Goal: Communication & Community: Ask a question

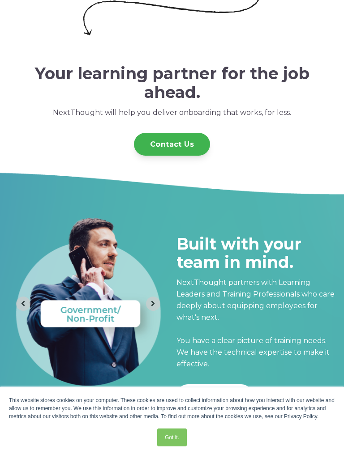
scroll to position [2446, 0]
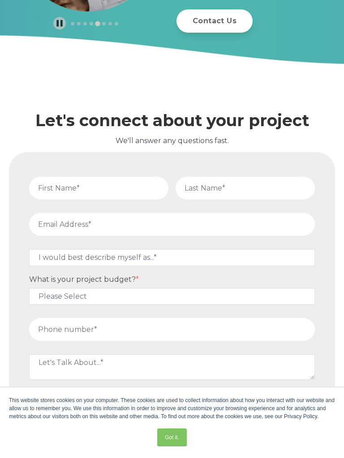
click at [196, 111] on h2 "Let's connect about your project" at bounding box center [172, 120] width 326 height 18
click at [228, 400] on div "This website stores cookies on your computer. These cookies are used to collect…" at bounding box center [172, 408] width 326 height 24
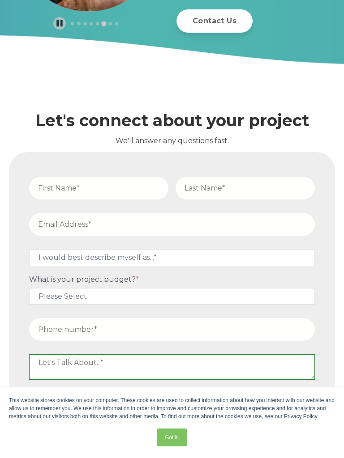
click at [261, 354] on textarea at bounding box center [171, 366] width 285 height 25
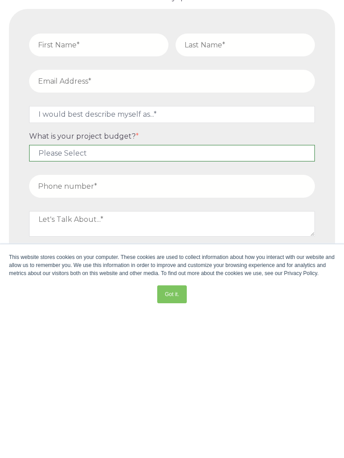
click at [314, 288] on select "Please Select $5,000 - $15,000 $15,000 - $25,000 $25,000 - $50,000 $50,000+" at bounding box center [171, 296] width 285 height 17
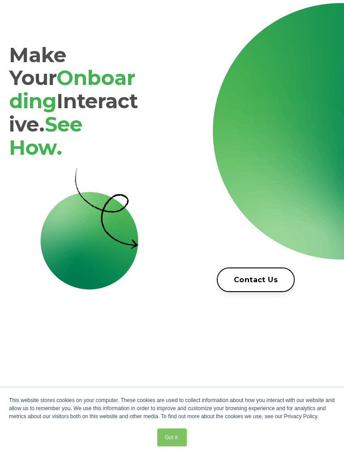
scroll to position [1400, 0]
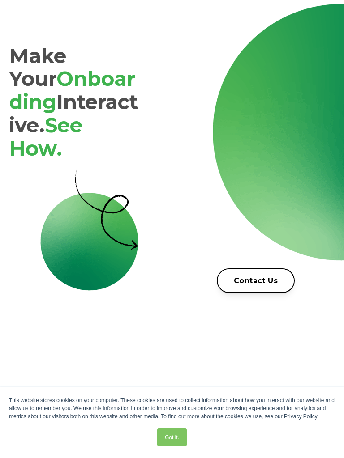
click at [141, 334] on div "Make Your Onboarding Interactive. See How. Contact Us" at bounding box center [172, 185] width 344 height 380
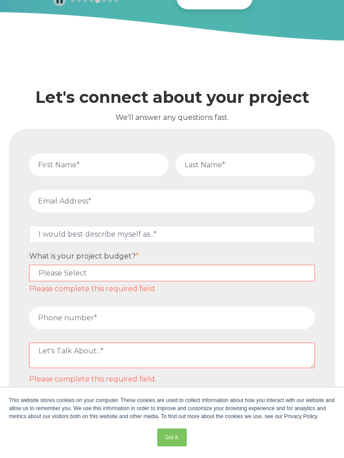
click at [104, 153] on input "text" at bounding box center [98, 164] width 139 height 23
click at [95, 369] on form "I would best describe myself as...* Other I am an executive or owner of a compa…" at bounding box center [171, 291] width 315 height 315
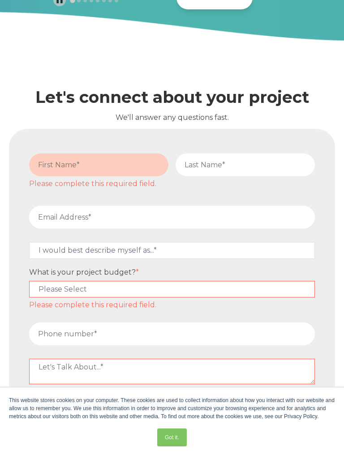
scroll to position [2485, 0]
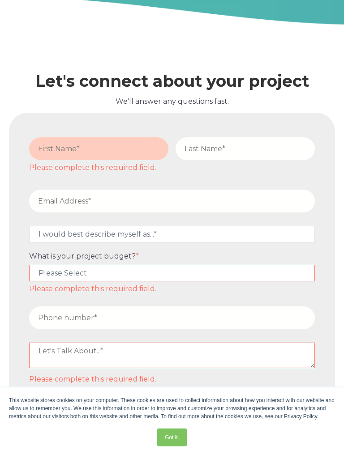
click at [179, 346] on textarea at bounding box center [171, 355] width 285 height 25
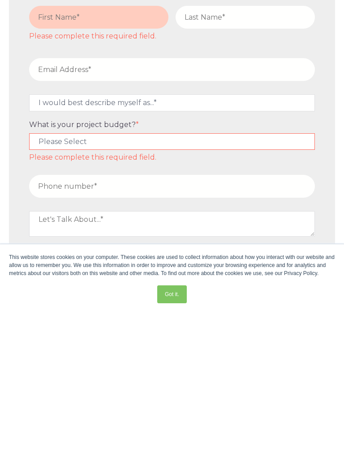
click at [250, 350] on fieldset at bounding box center [171, 371] width 293 height 42
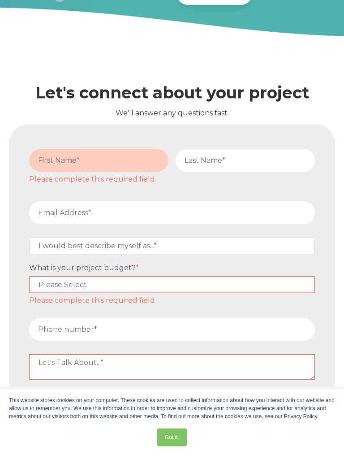
scroll to position [2485, 0]
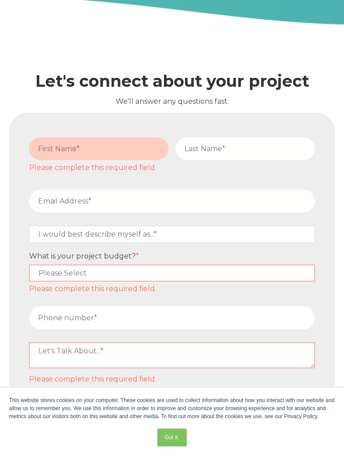
click at [81, 346] on textarea at bounding box center [171, 355] width 285 height 25
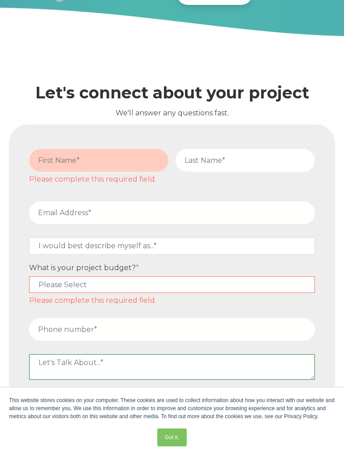
click at [75, 354] on textarea at bounding box center [171, 366] width 285 height 25
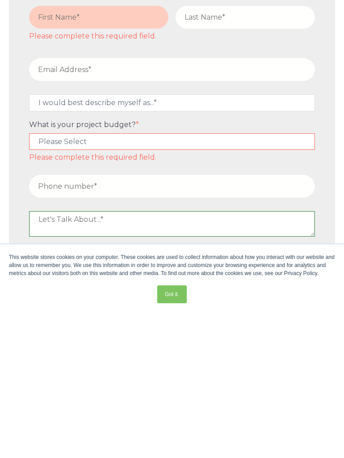
click at [314, 354] on textarea at bounding box center [171, 366] width 285 height 25
